Goal: Task Accomplishment & Management: Manage account settings

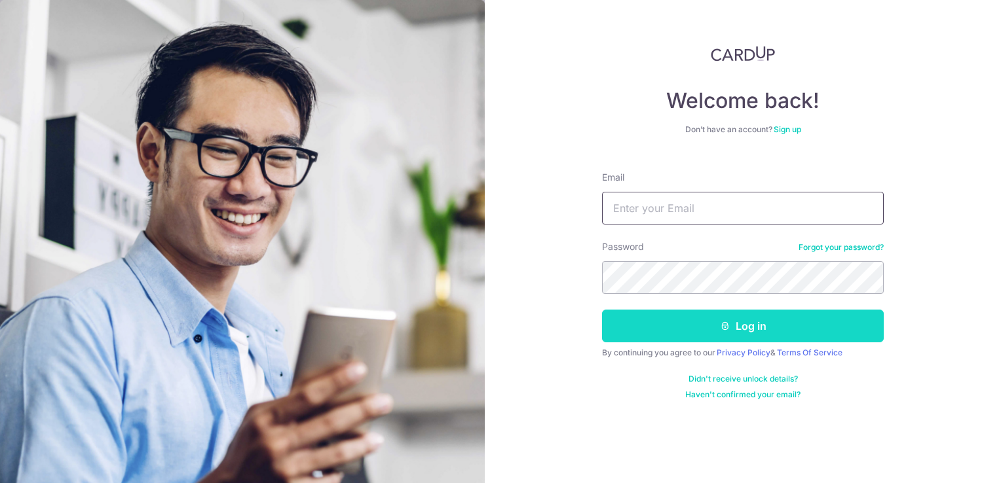
type input "[PERSON_NAME][EMAIL_ADDRESS][DOMAIN_NAME]"
click at [759, 329] on button "Log in" at bounding box center [743, 326] width 282 height 33
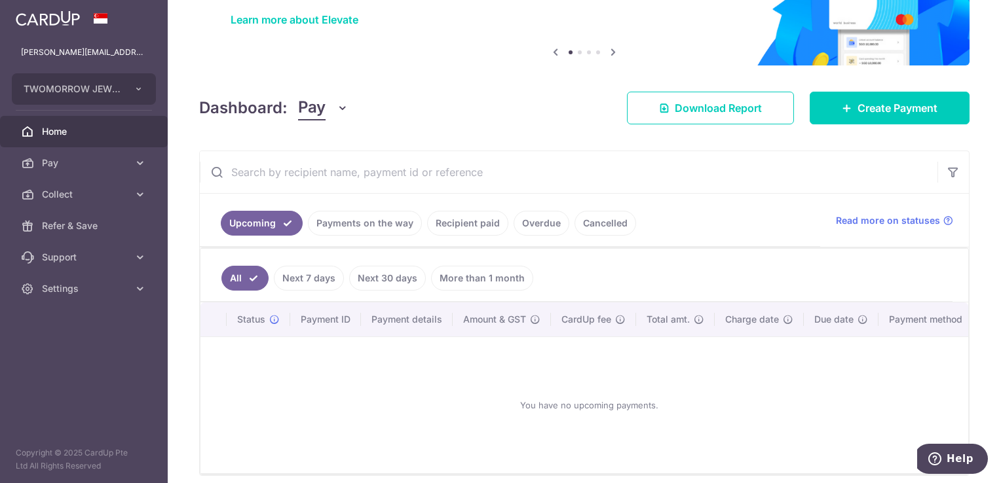
scroll to position [131, 0]
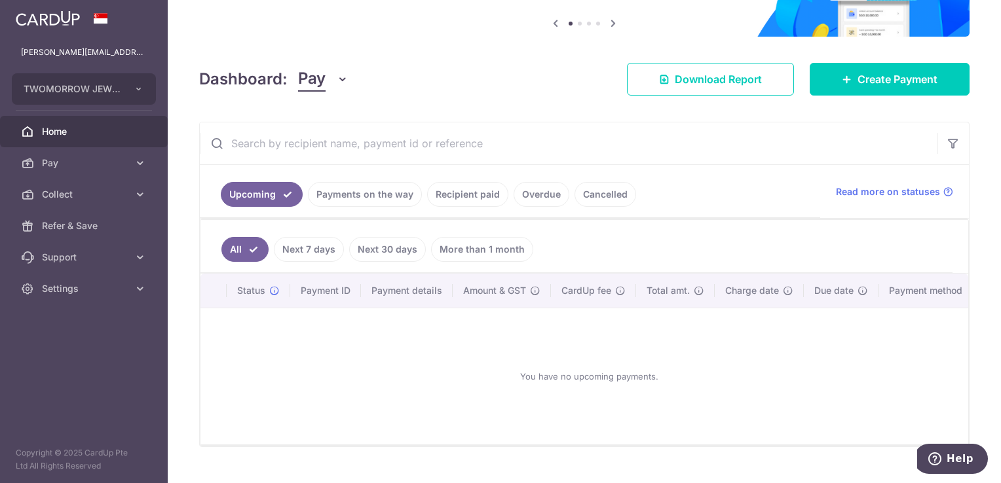
click at [364, 195] on link "Payments on the way" at bounding box center [365, 194] width 114 height 25
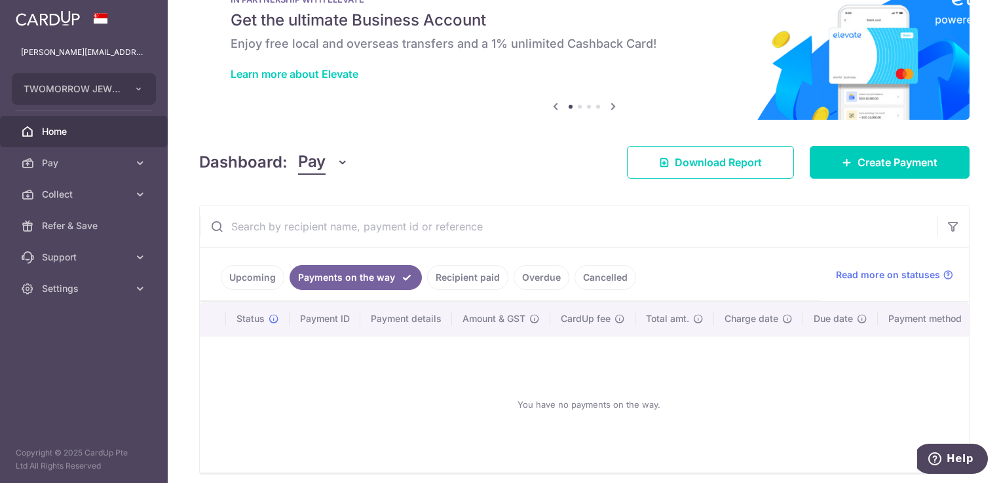
scroll to position [105, 0]
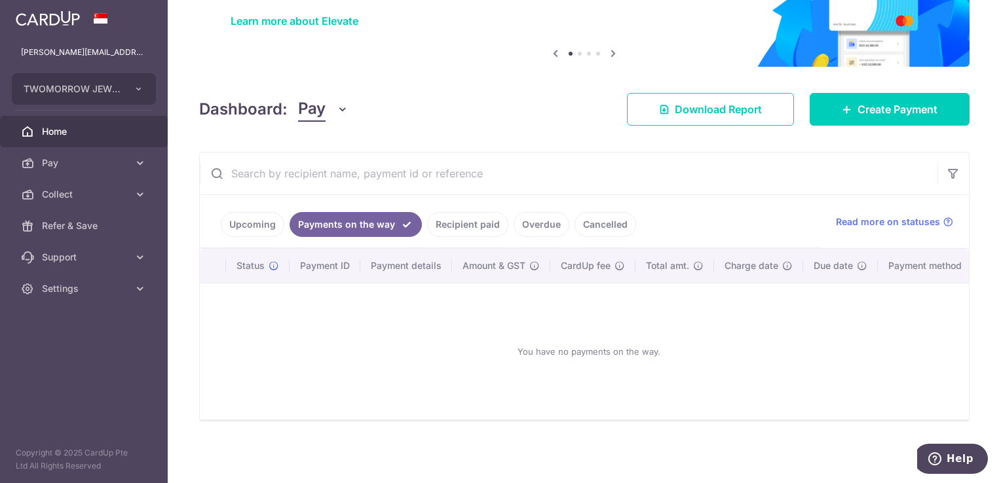
click at [470, 218] on link "Recipient paid" at bounding box center [467, 224] width 81 height 25
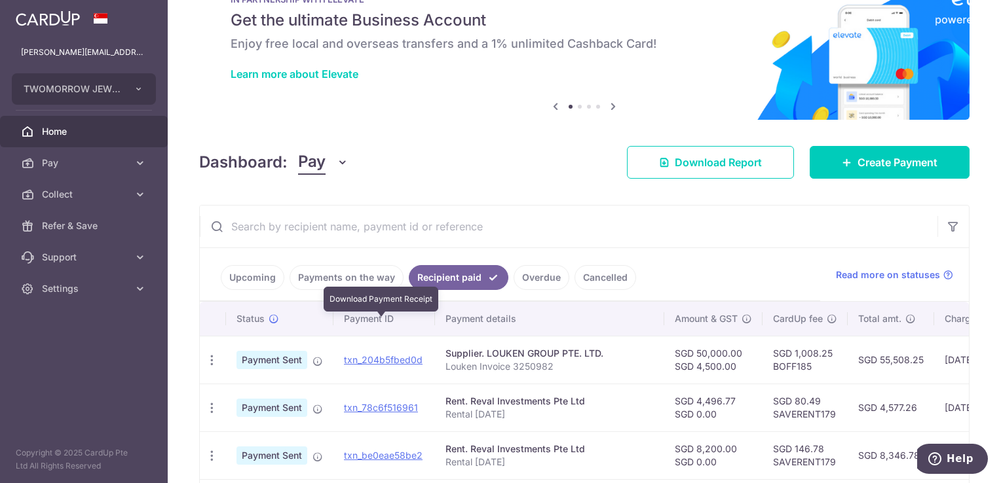
scroll to position [131, 0]
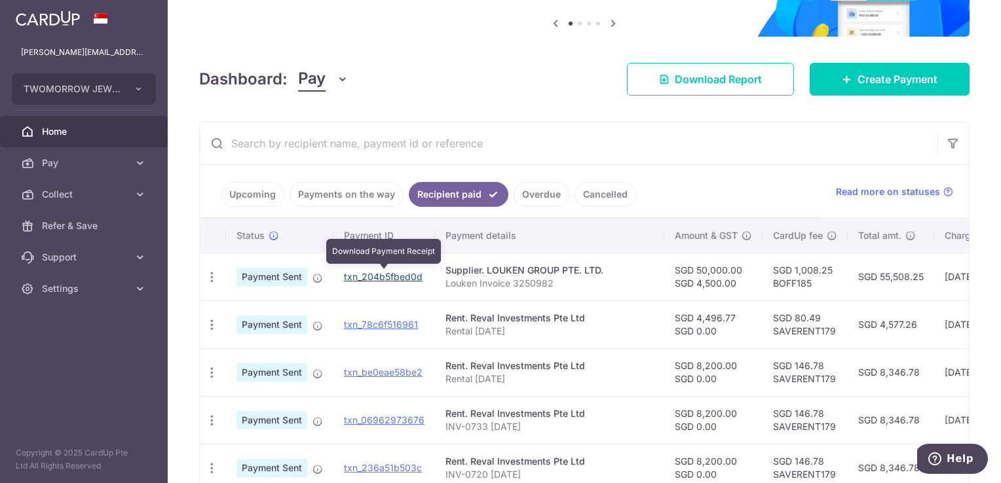
click at [367, 279] on link "txn_204b5fbed0d" at bounding box center [383, 276] width 79 height 11
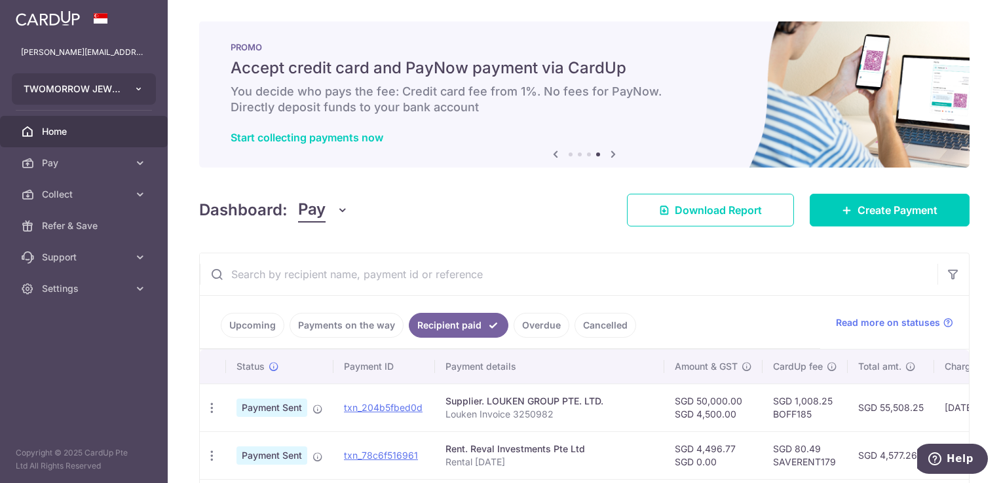
click at [134, 83] on button "TWOMORROW JEWELLERY PTE. LTD." at bounding box center [84, 88] width 144 height 31
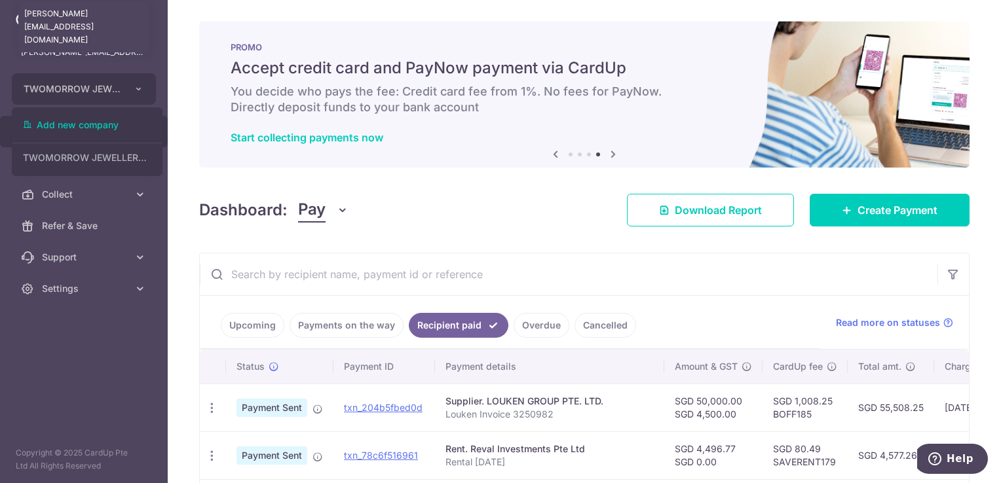
click at [97, 53] on p "[PERSON_NAME][EMAIL_ADDRESS][DOMAIN_NAME]" at bounding box center [84, 52] width 126 height 13
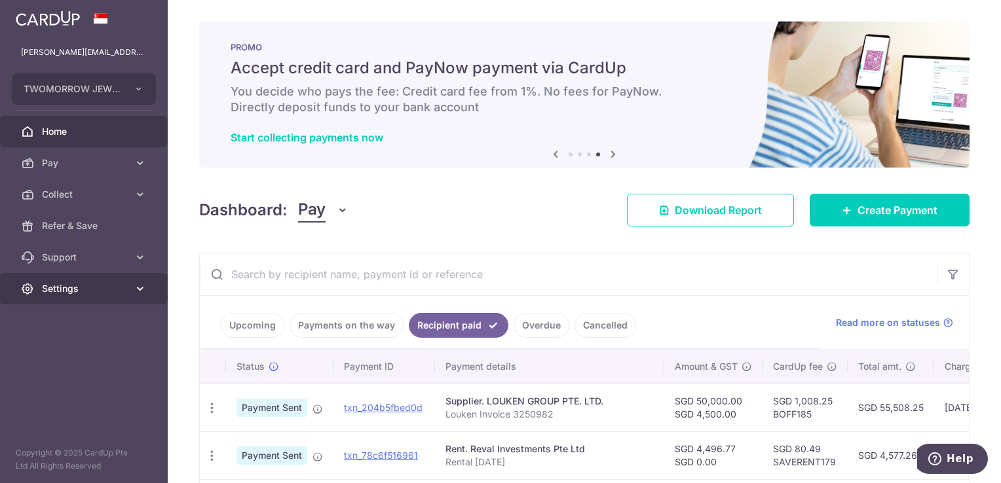
click at [122, 284] on span "Settings" at bounding box center [85, 288] width 86 height 13
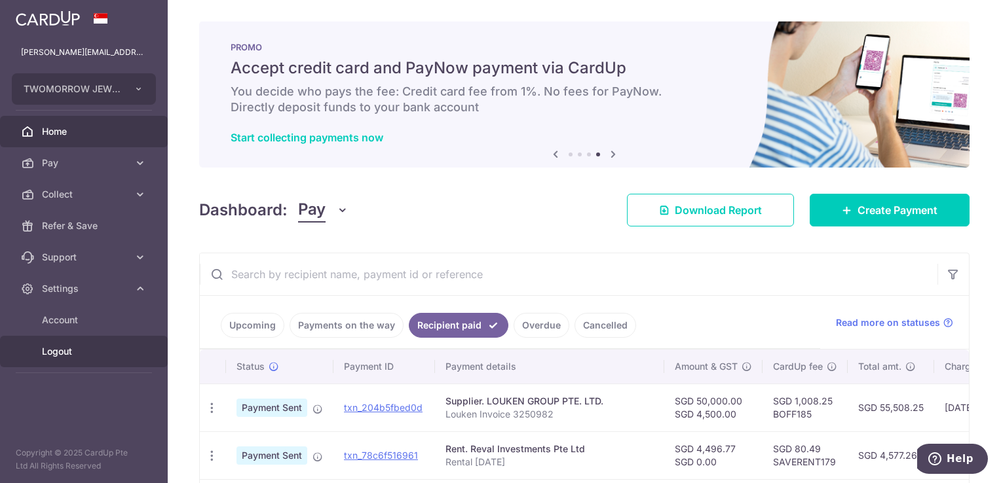
click at [100, 354] on span "Logout" at bounding box center [85, 351] width 86 height 13
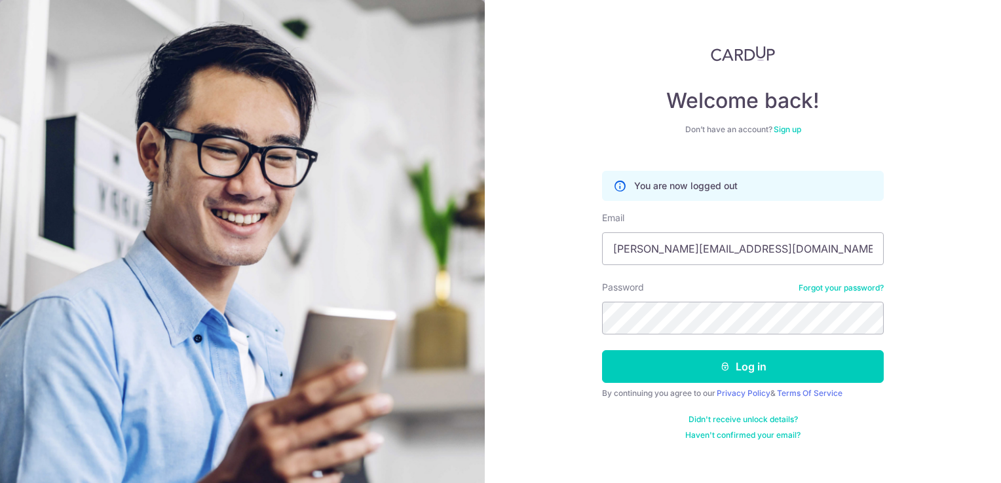
drag, startPoint x: 813, startPoint y: 246, endPoint x: 318, endPoint y: 232, distance: 495.3
click at [318, 232] on section "Welcome back! Don’t have an account? Sign up You are now logged out Email [PERS…" at bounding box center [500, 241] width 1001 height 483
type input "evelyn.cyt@gmail.com"
click at [558, 315] on div "Welcome back! Don’t have an account? Sign up You are now logged out Email evely…" at bounding box center [743, 241] width 516 height 483
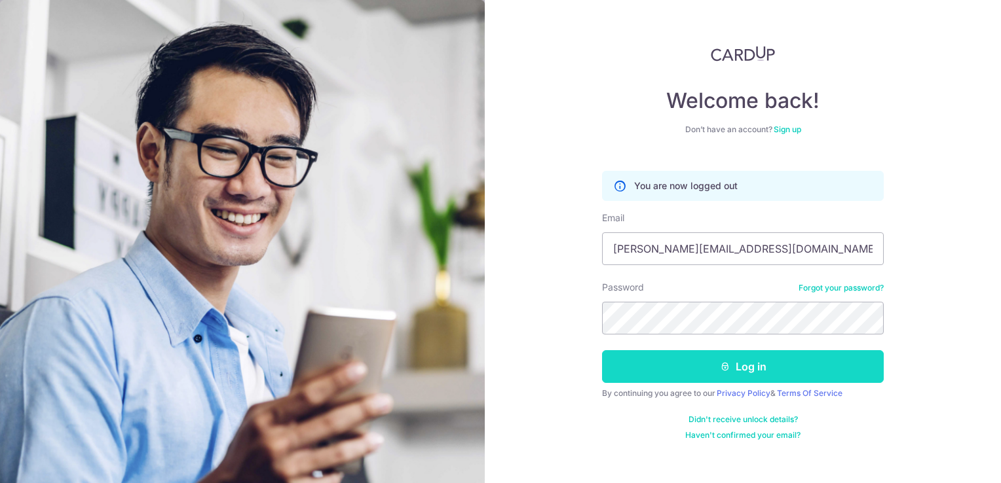
click at [707, 360] on button "Log in" at bounding box center [743, 366] width 282 height 33
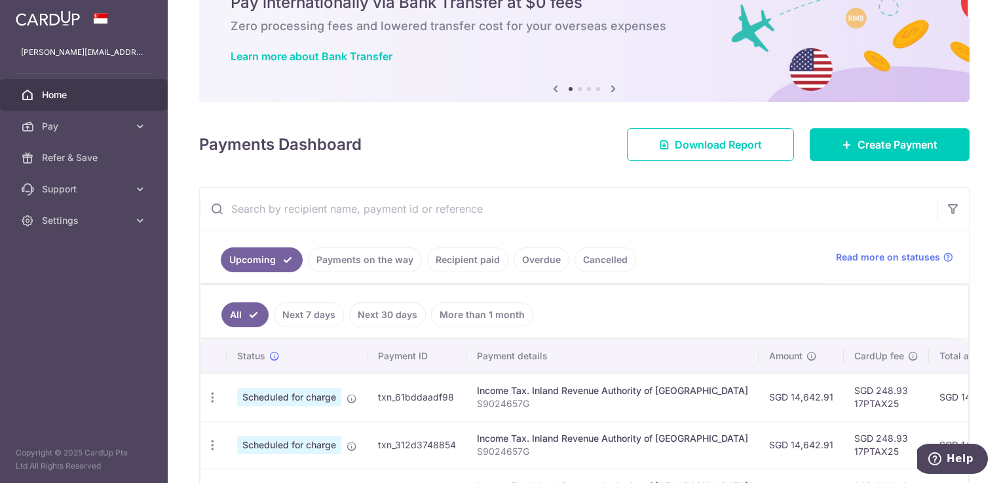
scroll to position [131, 0]
